Goal: Task Accomplishment & Management: Manage account settings

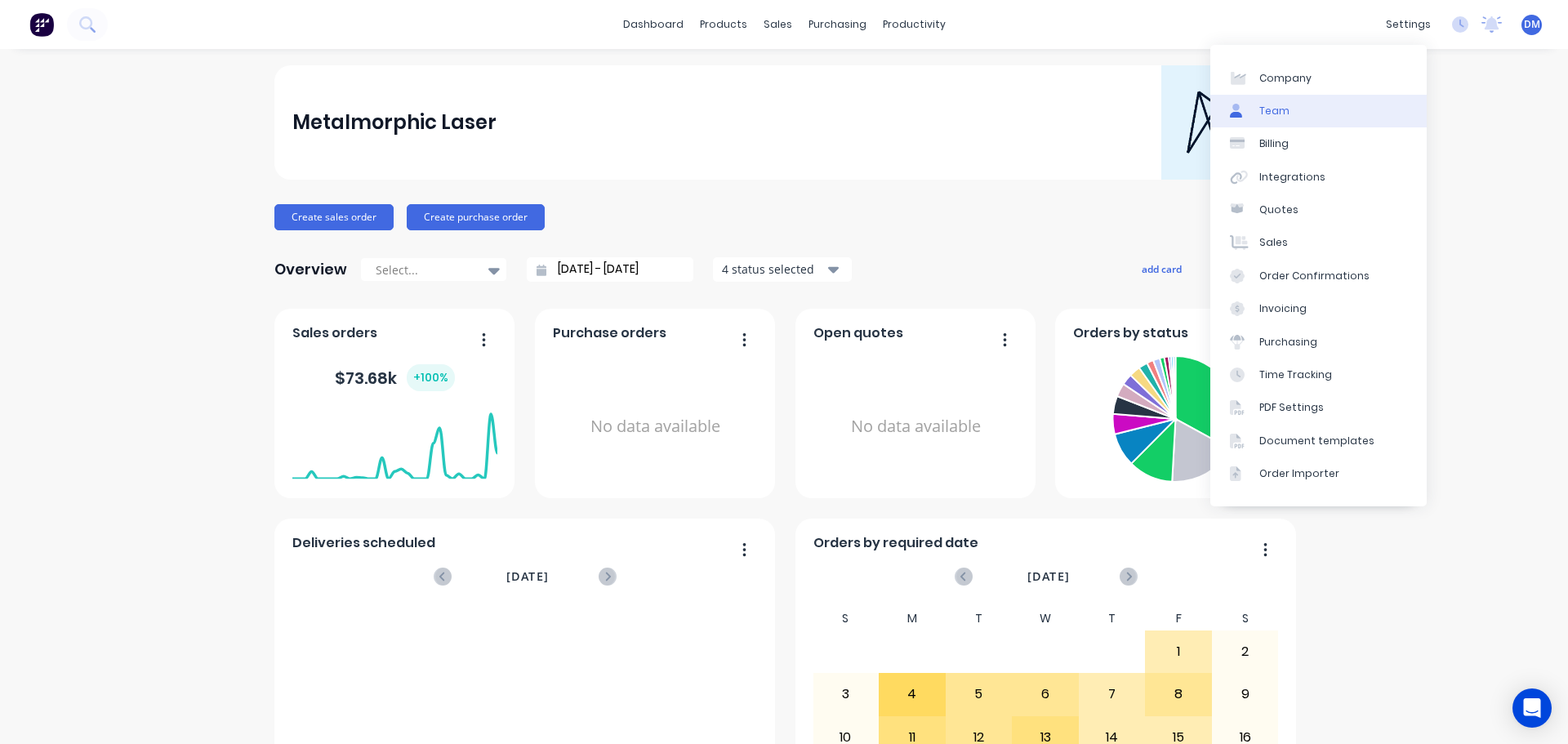
click at [1285, 112] on div "Team" at bounding box center [1274, 111] width 30 height 15
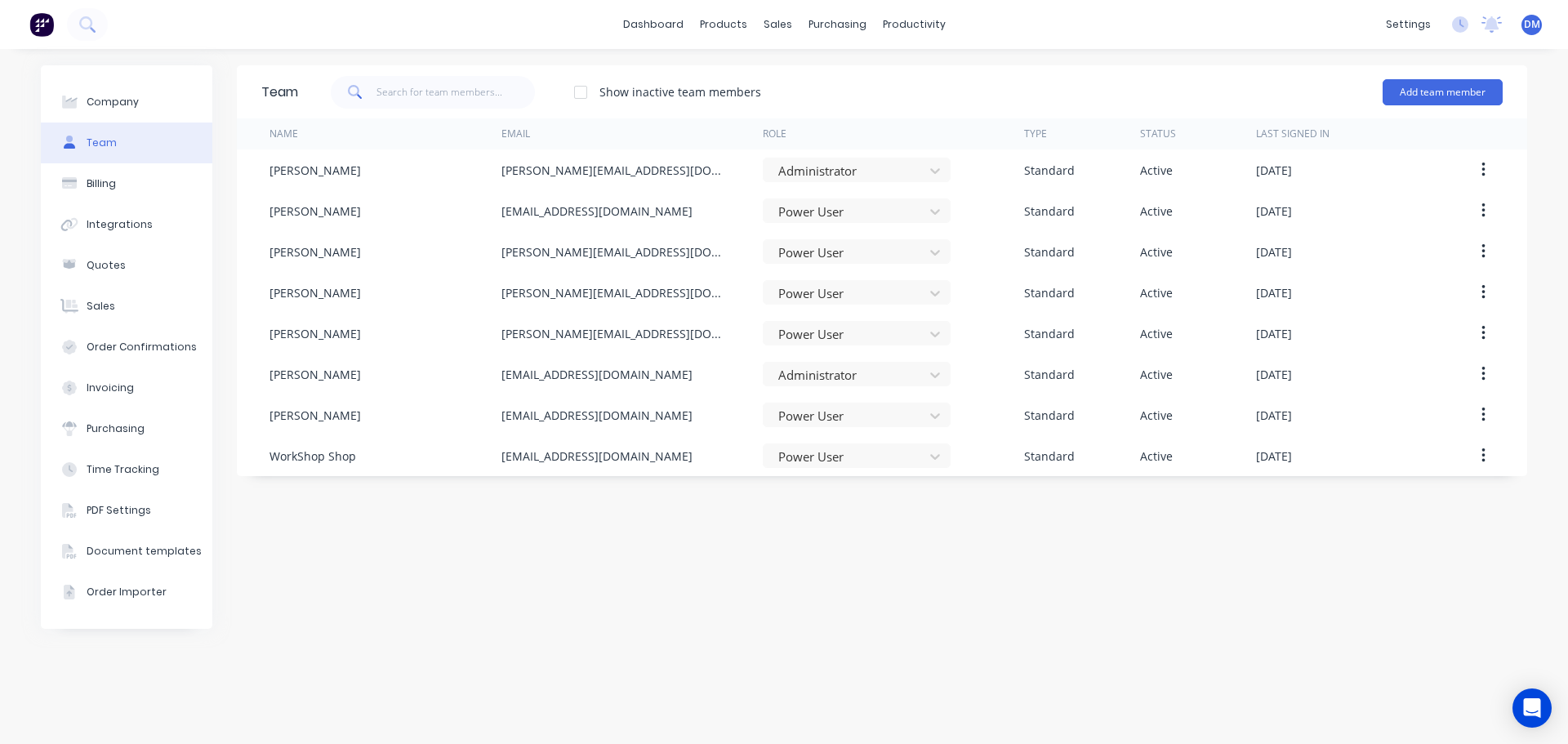
click at [1533, 26] on span "DM" at bounding box center [1532, 25] width 17 height 15
click at [1428, 174] on button "Profile" at bounding box center [1430, 172] width 216 height 33
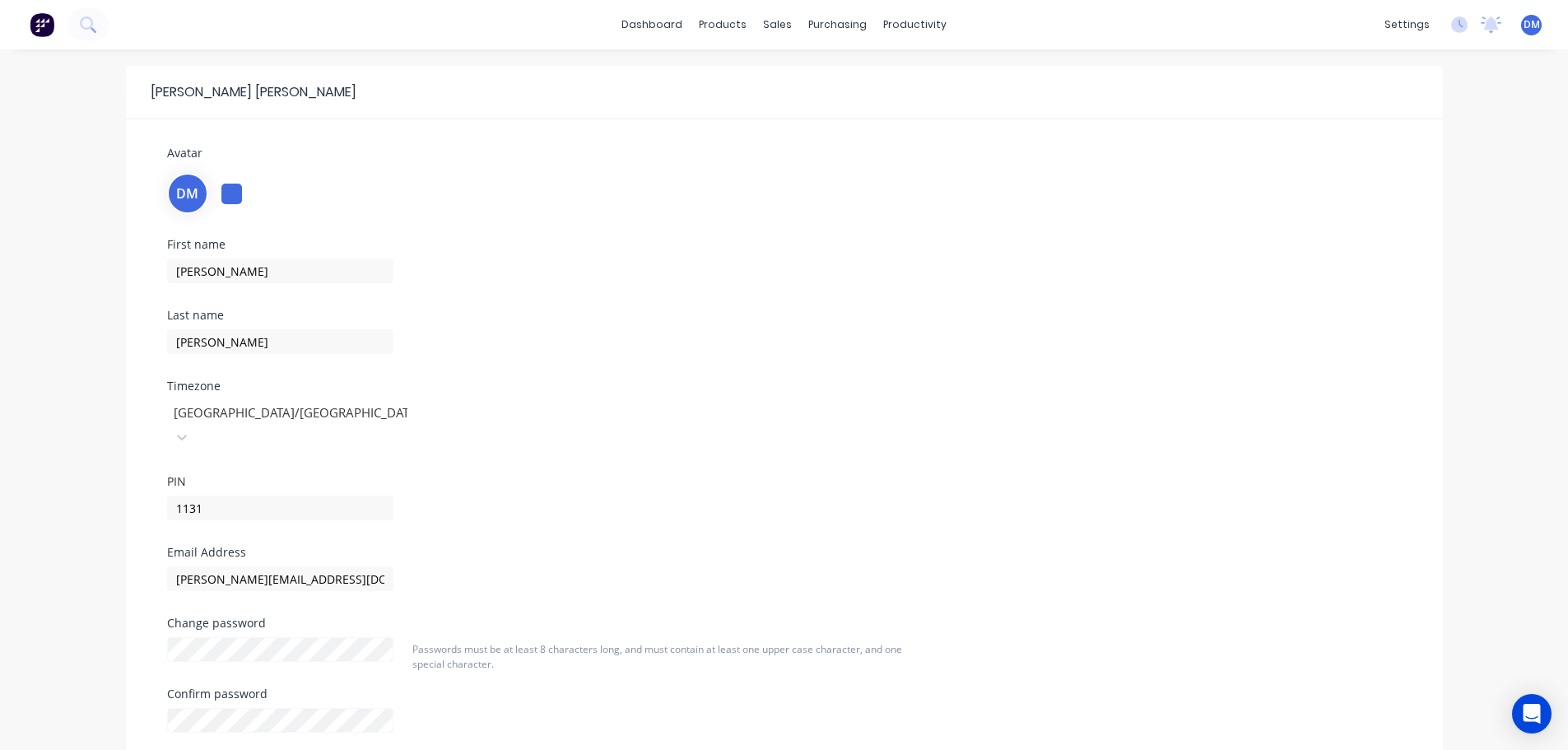
click at [1527, 25] on span "DM" at bounding box center [1532, 25] width 17 height 15
click at [1396, 209] on div "Sign out" at bounding box center [1392, 207] width 45 height 15
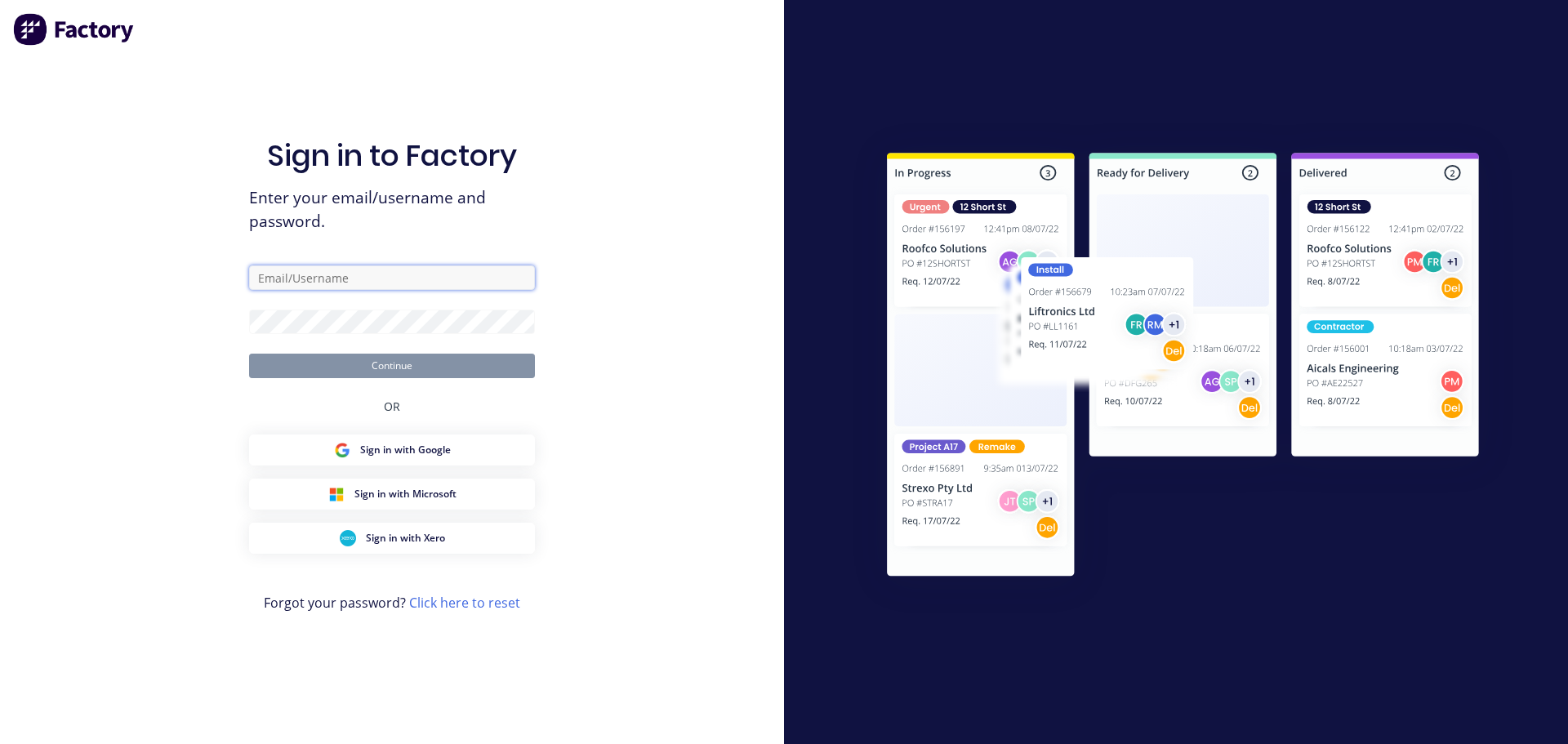
click at [350, 281] on input "text" at bounding box center [391, 277] width 285 height 24
click at [330, 271] on input "text" at bounding box center [391, 277] width 285 height 24
type input "[PERSON_NAME][EMAIL_ADDRESS][DOMAIN_NAME]"
